Goal: Task Accomplishment & Management: Manage account settings

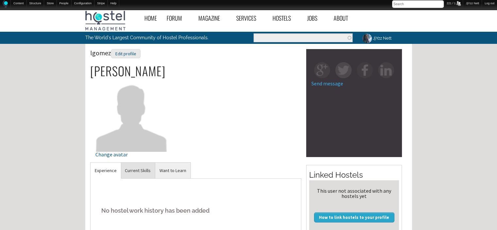
click at [143, 164] on link "Current Skills" at bounding box center [138, 171] width 34 height 16
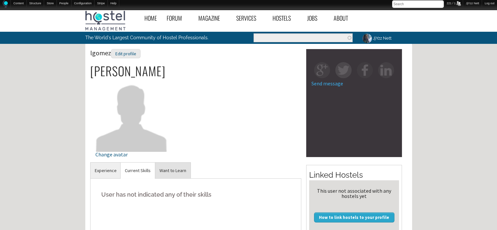
click at [164, 169] on link "Want to Learn" at bounding box center [172, 171] width 35 height 16
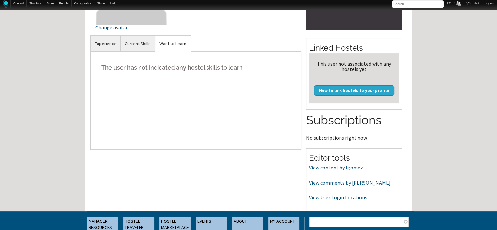
scroll to position [128, 0]
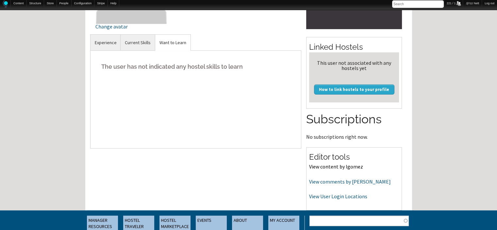
click at [324, 164] on link "View content by lgomez" at bounding box center [336, 166] width 54 height 7
click at [330, 182] on link "View comments by lgomez" at bounding box center [350, 181] width 82 height 7
click at [319, 193] on link "View User Login Locations" at bounding box center [338, 196] width 58 height 7
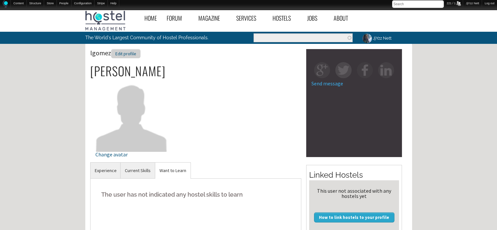
click at [120, 53] on div "Edit profile" at bounding box center [125, 53] width 29 height 9
click at [136, 165] on link "Current Skills" at bounding box center [138, 171] width 34 height 16
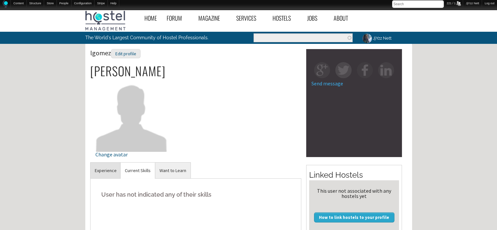
click at [113, 173] on link "Experience" at bounding box center [106, 171] width 30 height 16
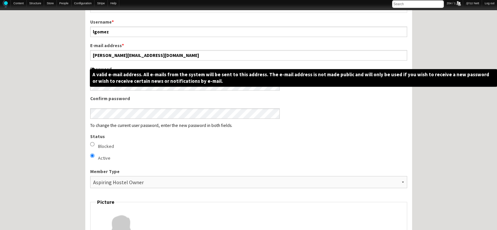
scroll to position [314, 0]
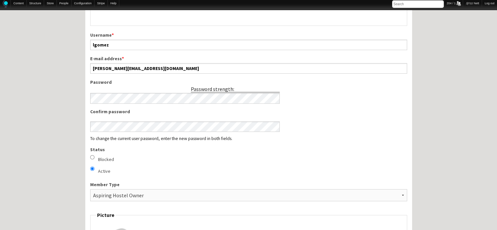
click at [92, 155] on input "Blocked" at bounding box center [92, 157] width 4 height 4
radio input "true"
